Goal: Find specific page/section: Find specific page/section

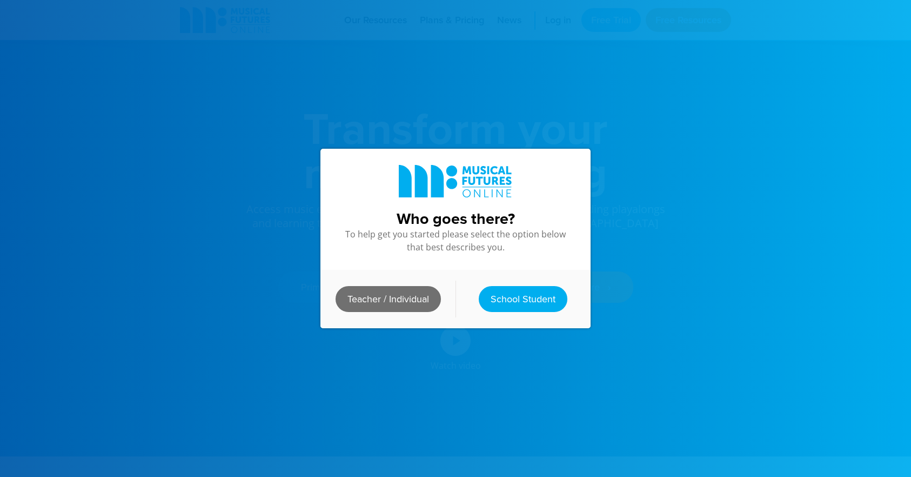
click at [398, 298] on link "Teacher / Individual" at bounding box center [388, 299] width 105 height 26
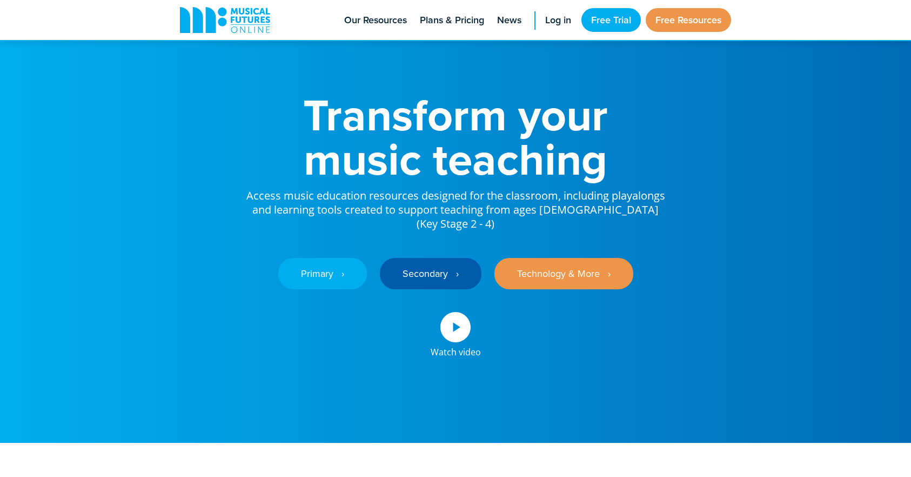
scroll to position [13, 0]
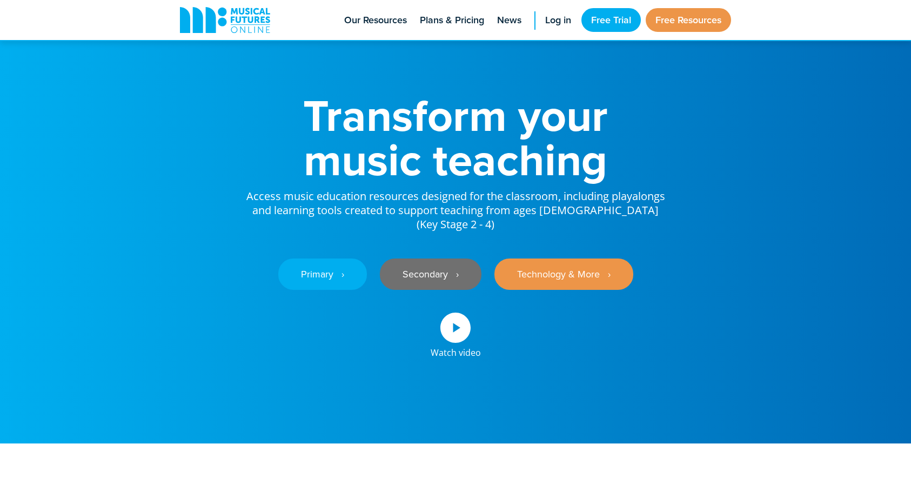
click at [418, 266] on link "Secondary ‎‏‏‎ ‎ ›" at bounding box center [431, 273] width 102 height 31
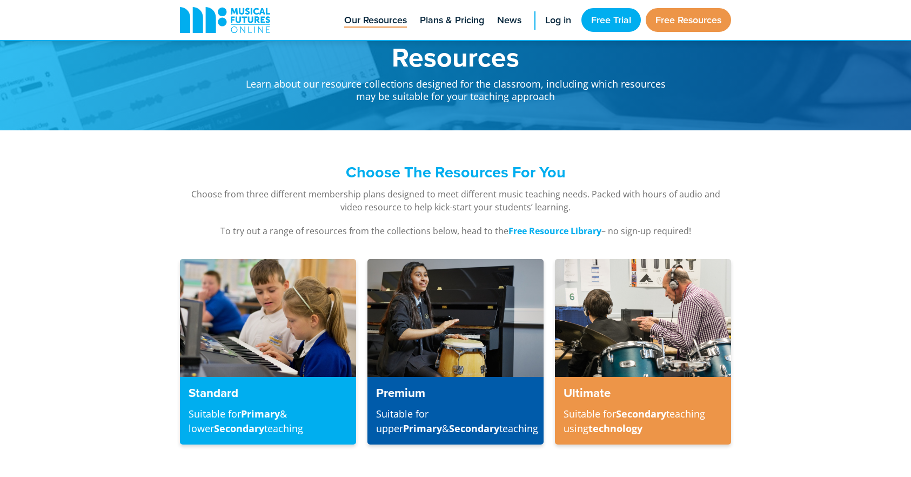
scroll to position [20, 0]
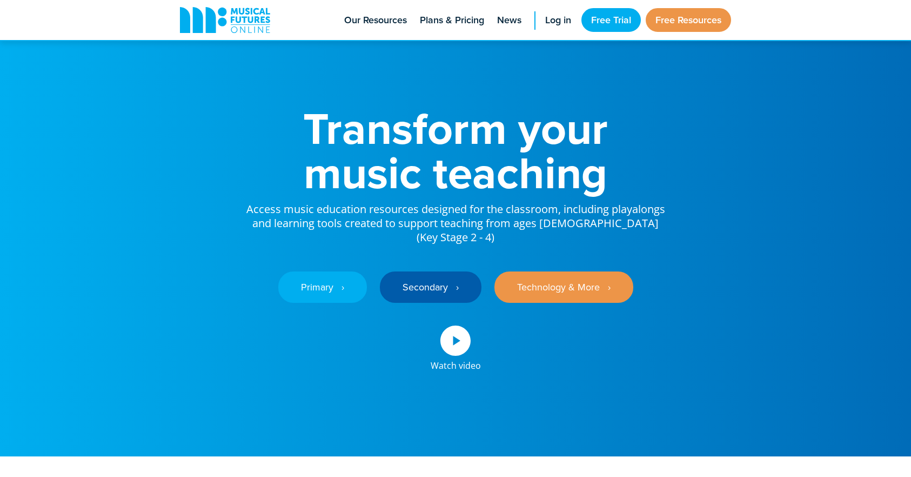
scroll to position [13, 0]
